Goal: Task Accomplishment & Management: Complete application form

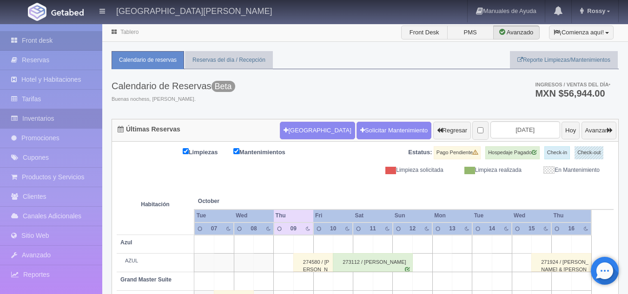
click at [71, 113] on link "Inventarios" at bounding box center [51, 118] width 102 height 19
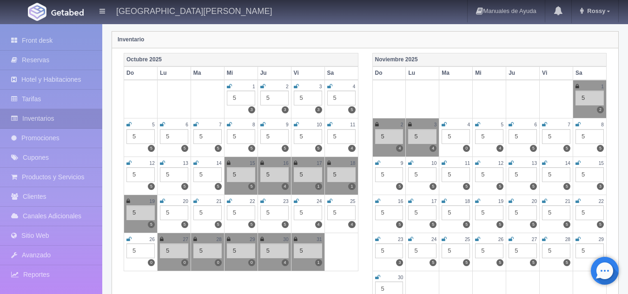
scroll to position [103, 0]
click at [263, 164] on icon at bounding box center [263, 163] width 4 height 6
click at [294, 162] on icon at bounding box center [296, 163] width 4 height 6
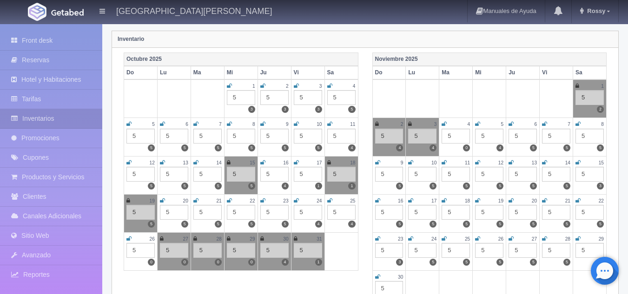
click at [329, 163] on icon at bounding box center [329, 163] width 4 height 6
click at [131, 202] on div "19" at bounding box center [141, 201] width 28 height 8
click at [128, 201] on icon at bounding box center [129, 201] width 4 height 6
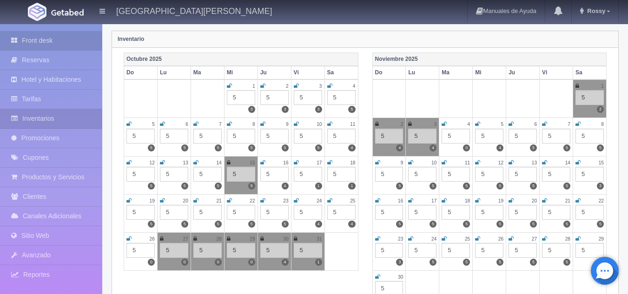
click at [60, 47] on link "Front desk" at bounding box center [51, 40] width 102 height 19
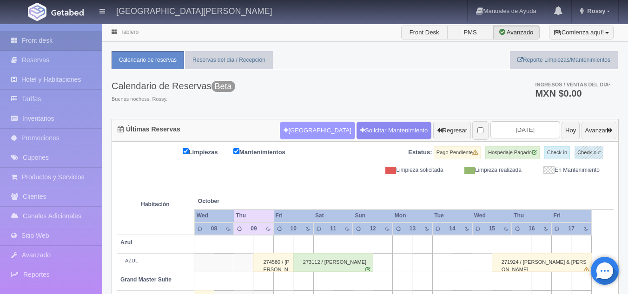
click at [297, 125] on button "Nueva Reserva" at bounding box center [317, 131] width 75 height 18
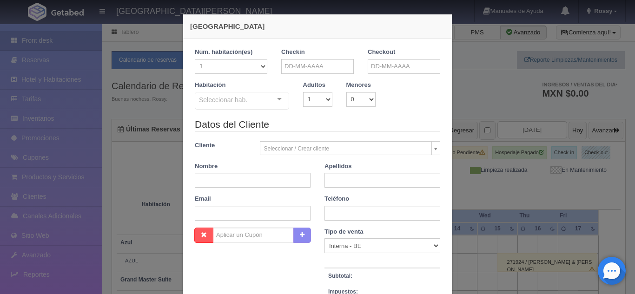
checkbox input "false"
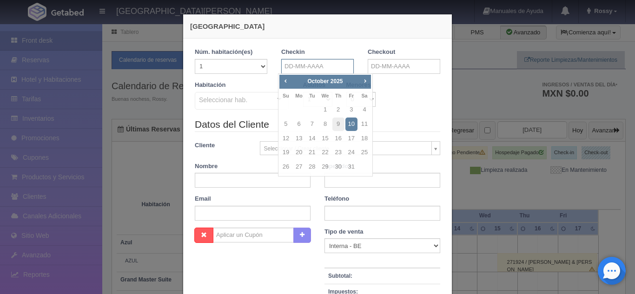
click at [312, 72] on input "text" at bounding box center [317, 66] width 73 height 15
click at [341, 140] on link "16" at bounding box center [339, 138] width 12 height 13
type input "16-10-2025"
checkbox input "false"
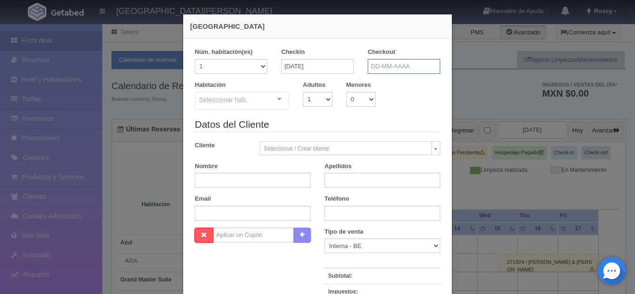
click at [397, 67] on input "text" at bounding box center [404, 66] width 73 height 15
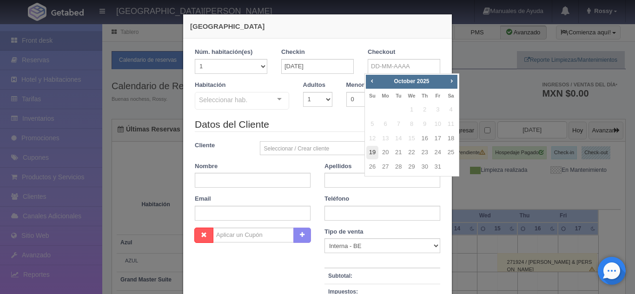
click at [374, 153] on link "19" at bounding box center [373, 152] width 12 height 13
type input "19-10-2025"
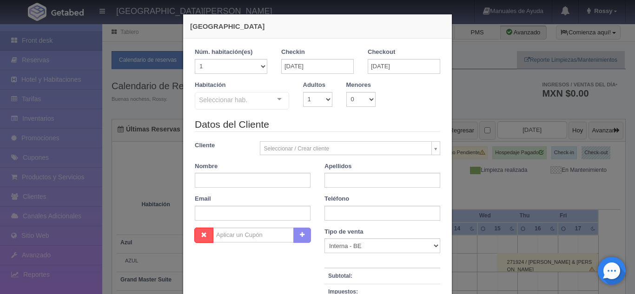
checkbox input "false"
click at [323, 101] on select "1 2 3 4 5 6 7 8 9 10" at bounding box center [317, 99] width 29 height 15
select select "3"
click at [303, 92] on select "1 2 3 4 5 6 7 8 9 10" at bounding box center [317, 99] width 29 height 15
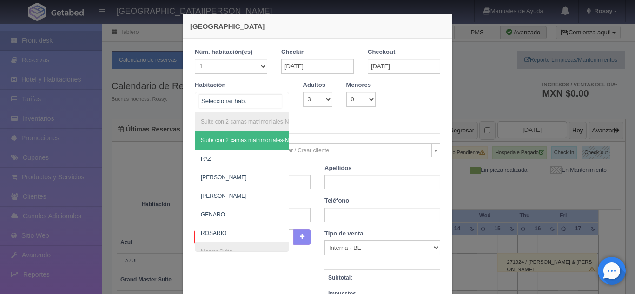
click at [276, 99] on div "Suite con 2 camas matrimoniales-No apta para menores Suite con 2 camas matrimon…" at bounding box center [242, 102] width 94 height 20
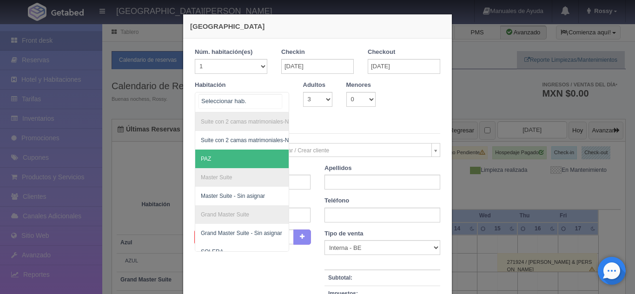
click at [222, 162] on span "PAZ" at bounding box center [287, 159] width 184 height 19
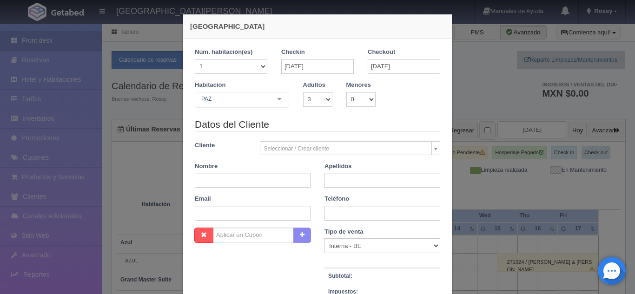
checkbox input "false"
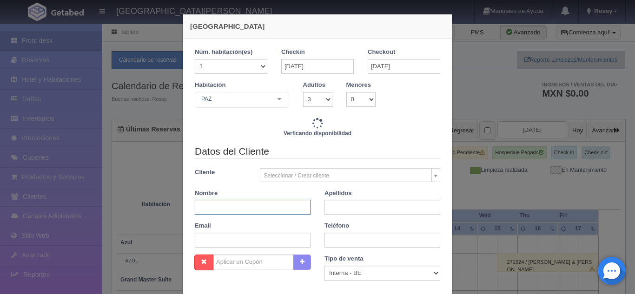
click at [274, 209] on input "text" at bounding box center [253, 207] width 116 height 15
type input "MA"
type input "17730.00"
checkbox input "false"
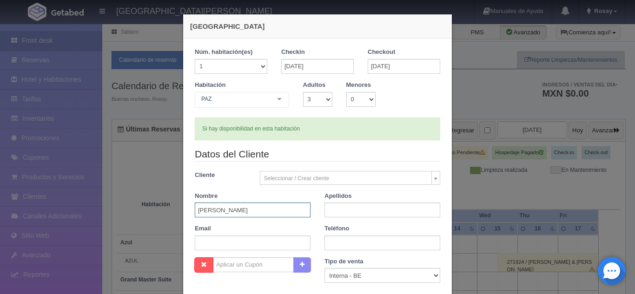
type input "MATTHEW"
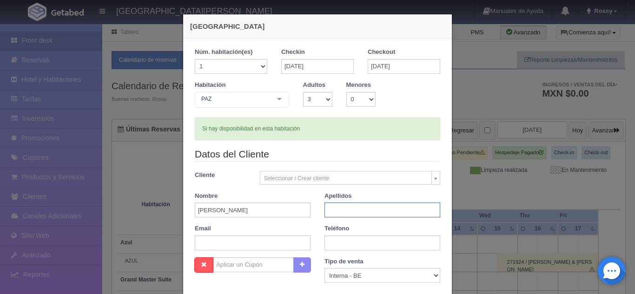
click at [415, 204] on input "text" at bounding box center [383, 210] width 116 height 15
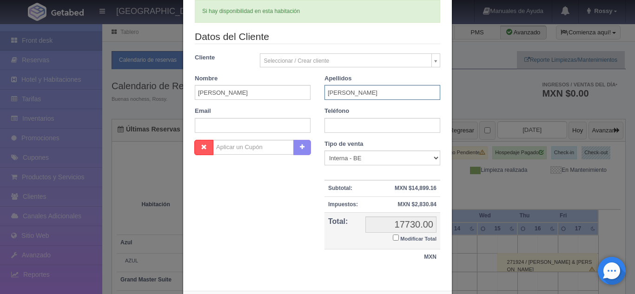
scroll to position [163, 0]
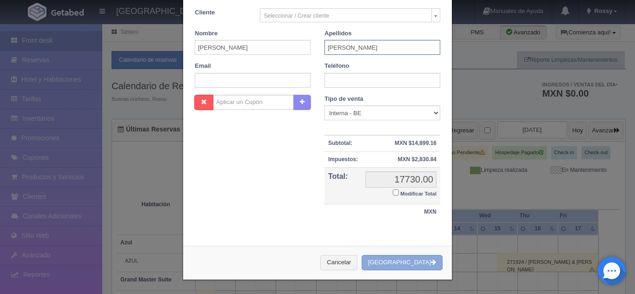
type input "SALAS"
click at [402, 263] on button "[GEOGRAPHIC_DATA]" at bounding box center [402, 262] width 81 height 15
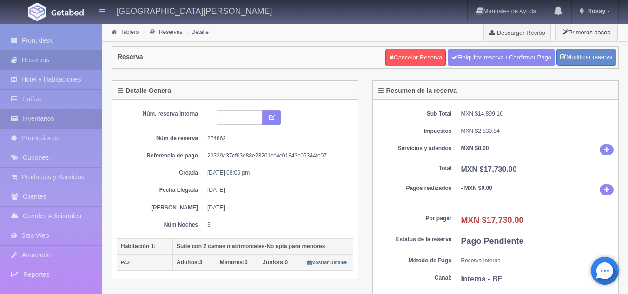
click at [40, 119] on link "Inventarios" at bounding box center [51, 118] width 102 height 19
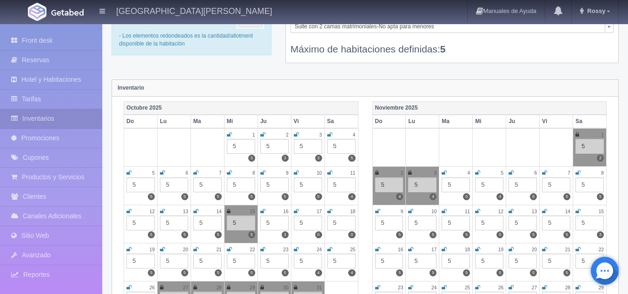
scroll to position [55, 0]
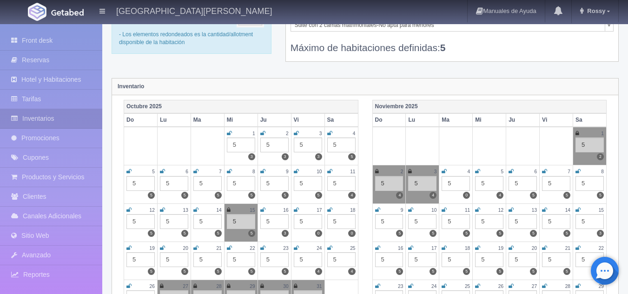
click at [263, 210] on icon at bounding box center [263, 210] width 5 height 6
click at [298, 211] on icon at bounding box center [296, 210] width 5 height 6
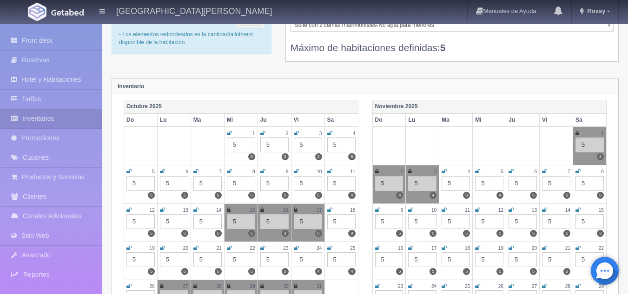
click at [331, 211] on icon at bounding box center [329, 210] width 5 height 6
click at [129, 247] on icon at bounding box center [129, 249] width 5 height 6
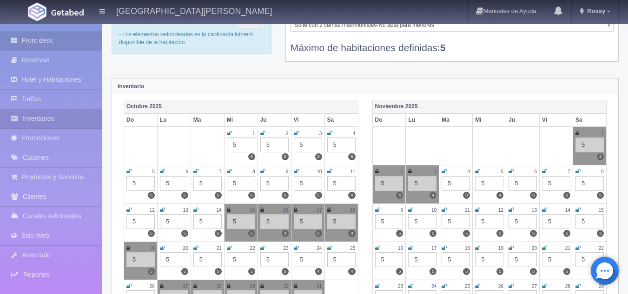
click at [39, 44] on link "Front desk" at bounding box center [51, 40] width 102 height 19
